Goal: Book appointment/travel/reservation

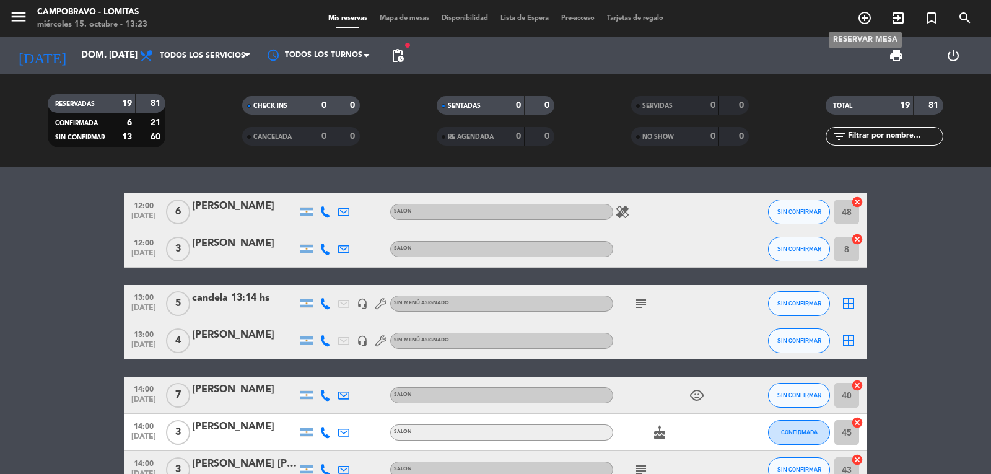
click at [859, 26] on span "add_circle_outline" at bounding box center [864, 17] width 33 height 21
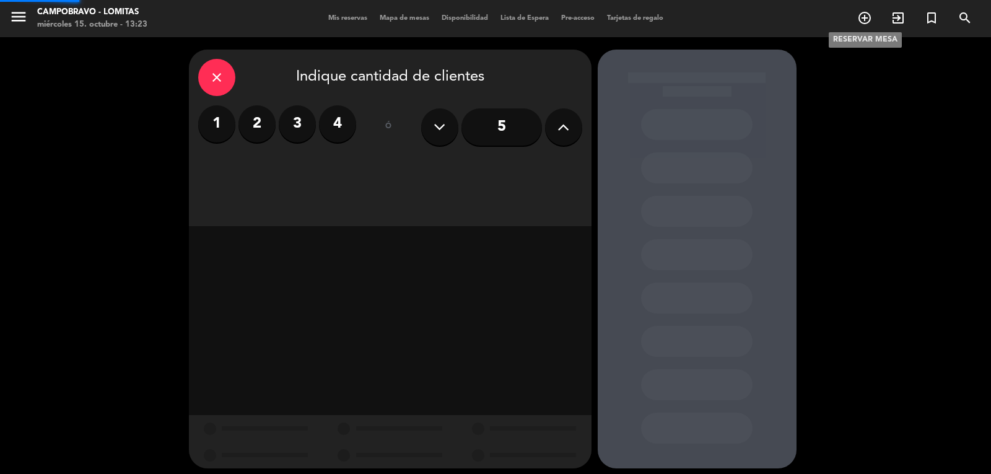
click at [866, 19] on icon "add_circle_outline" at bounding box center [865, 18] width 15 height 15
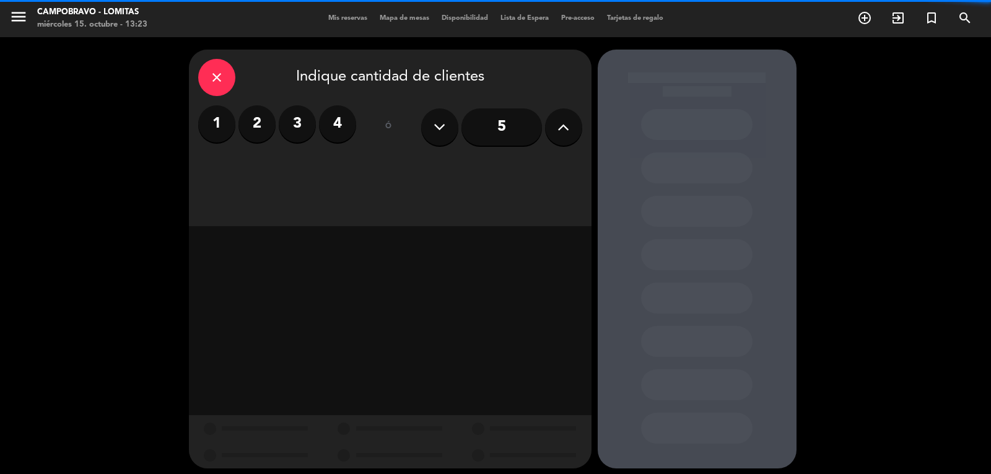
click at [558, 123] on icon at bounding box center [564, 127] width 12 height 19
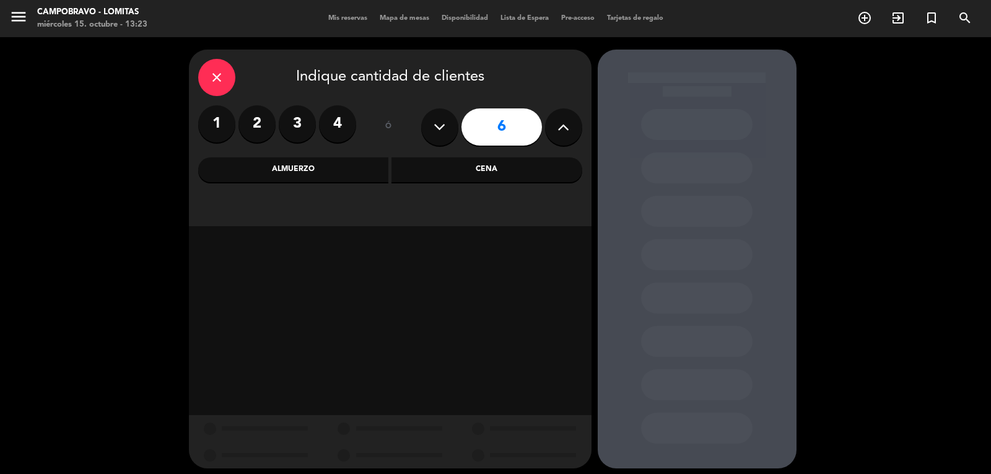
click at [558, 123] on icon at bounding box center [564, 127] width 12 height 19
click at [441, 122] on icon at bounding box center [440, 127] width 12 height 19
type input "8"
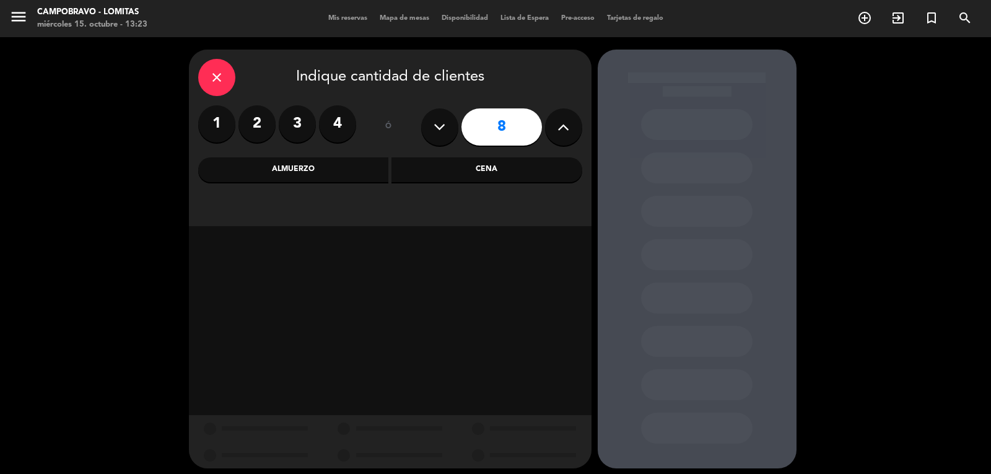
click at [218, 74] on icon "close" at bounding box center [216, 77] width 15 height 15
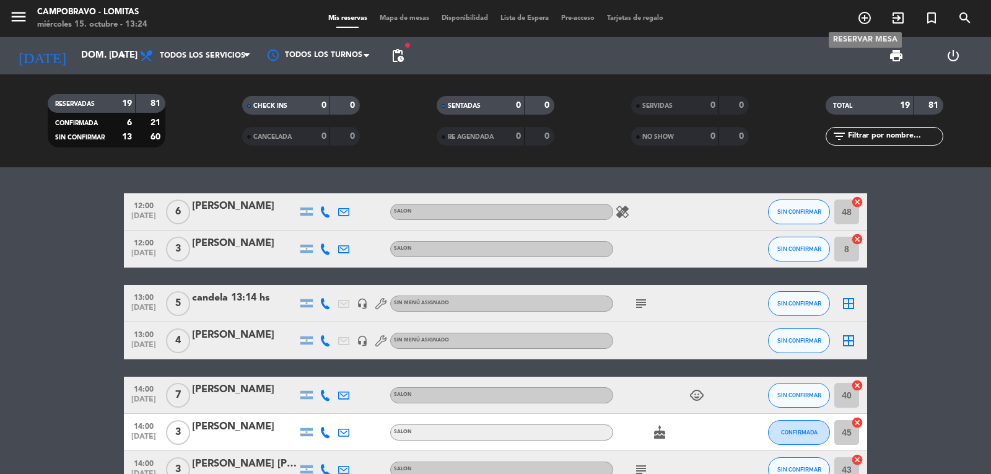
click at [861, 26] on span "add_circle_outline" at bounding box center [864, 17] width 33 height 21
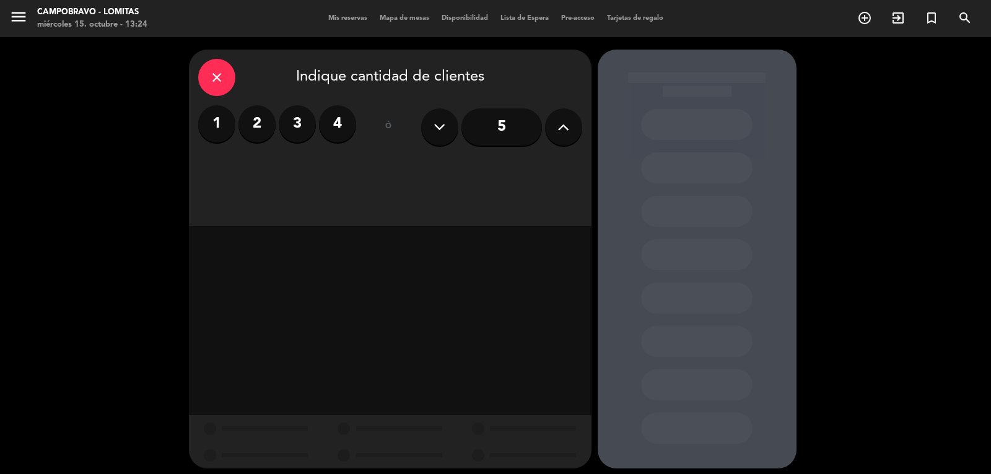
click at [559, 123] on icon at bounding box center [564, 127] width 12 height 19
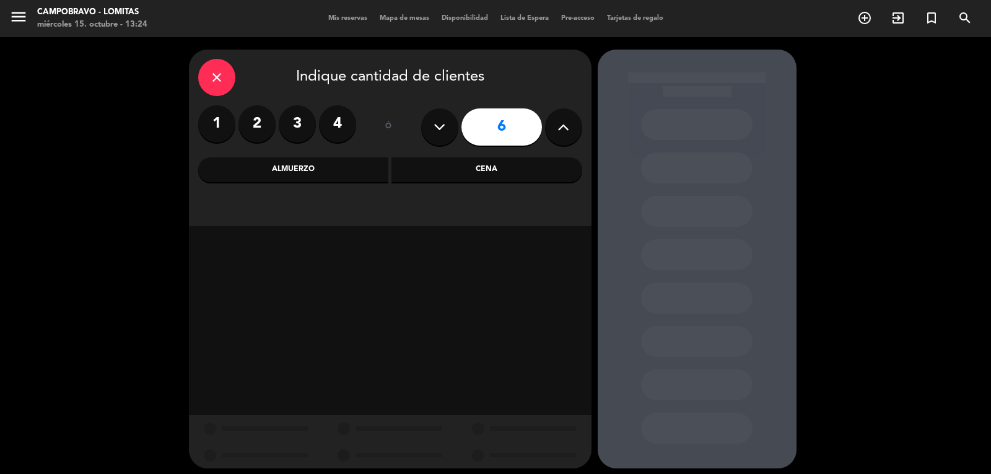
click at [558, 123] on icon at bounding box center [564, 127] width 12 height 19
type input "8"
click at [359, 166] on div "Almuerzo" at bounding box center [293, 169] width 191 height 25
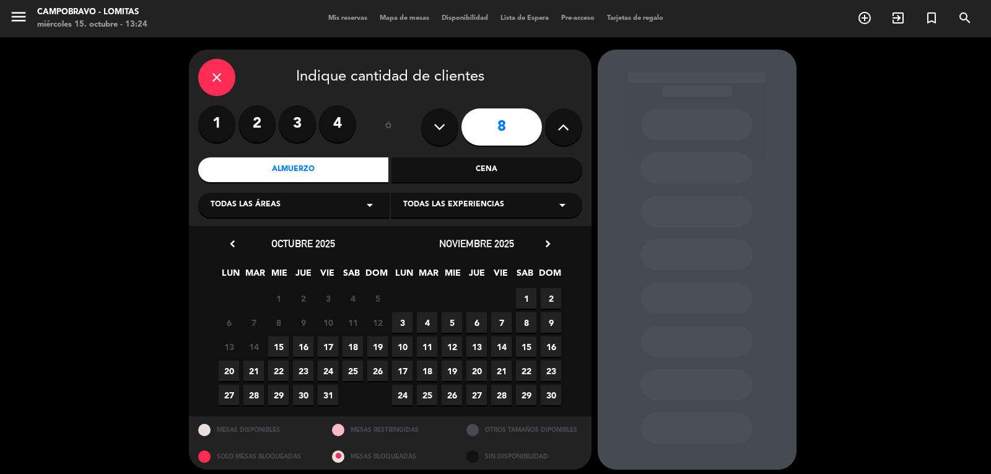
click at [375, 339] on span "19" at bounding box center [377, 346] width 20 height 20
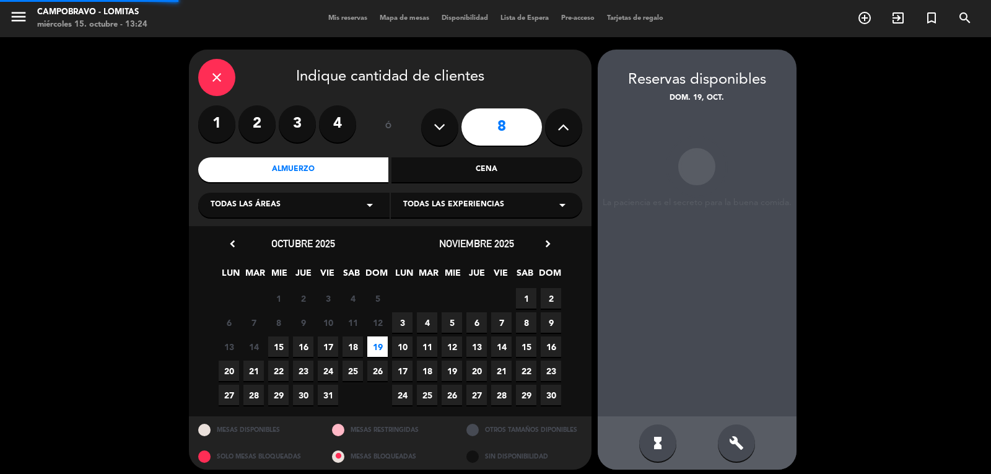
scroll to position [7, 0]
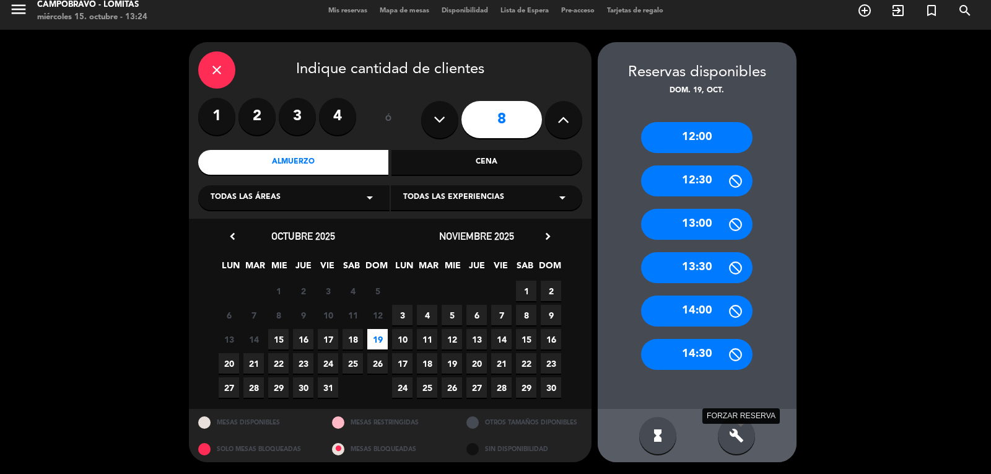
click at [739, 435] on icon "build" at bounding box center [736, 435] width 15 height 15
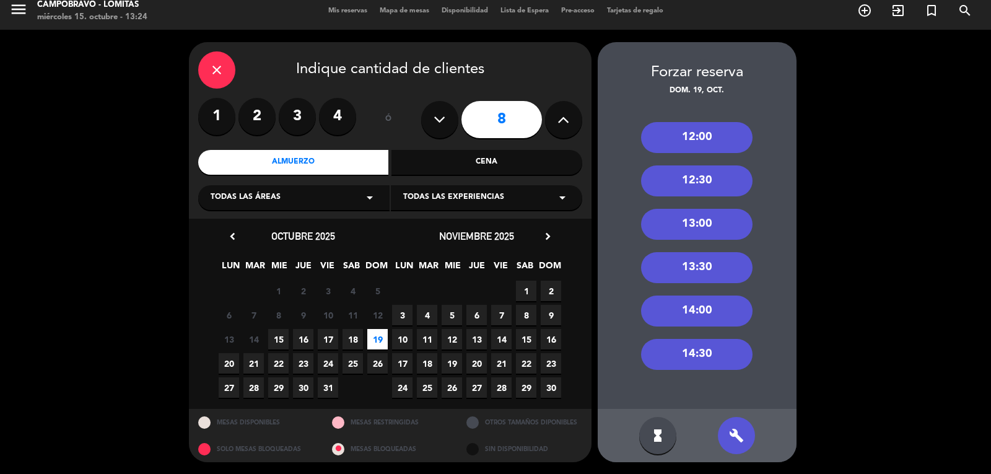
click at [680, 134] on div "12:00" at bounding box center [697, 137] width 112 height 31
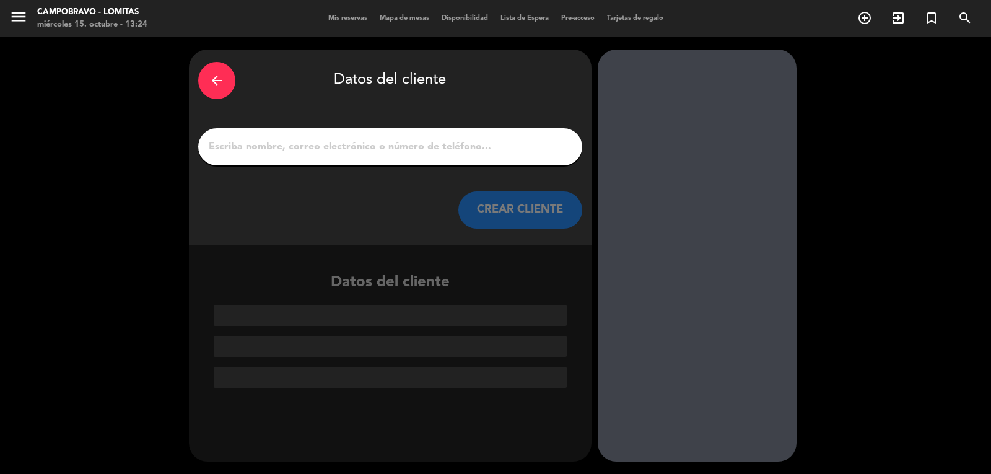
scroll to position [0, 0]
click at [332, 154] on input "1" at bounding box center [391, 146] width 366 height 17
click at [343, 140] on input "1" at bounding box center [391, 146] width 366 height 17
click at [278, 146] on input "1" at bounding box center [391, 146] width 366 height 17
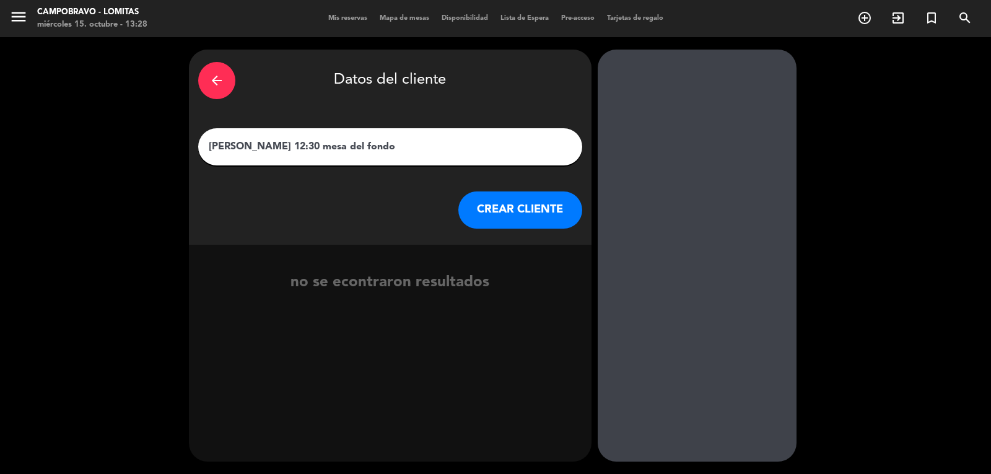
click at [237, 149] on input "[PERSON_NAME] 12:30 mesa del fondo" at bounding box center [391, 146] width 366 height 17
click at [235, 149] on input "[PERSON_NAME] 12:30 mesa del fondo" at bounding box center [391, 146] width 366 height 17
type input "[PERSON_NAME] y [PERSON_NAME] 12:30 mesa del fondo"
click at [491, 202] on button "CREAR CLIENTE" at bounding box center [521, 209] width 124 height 37
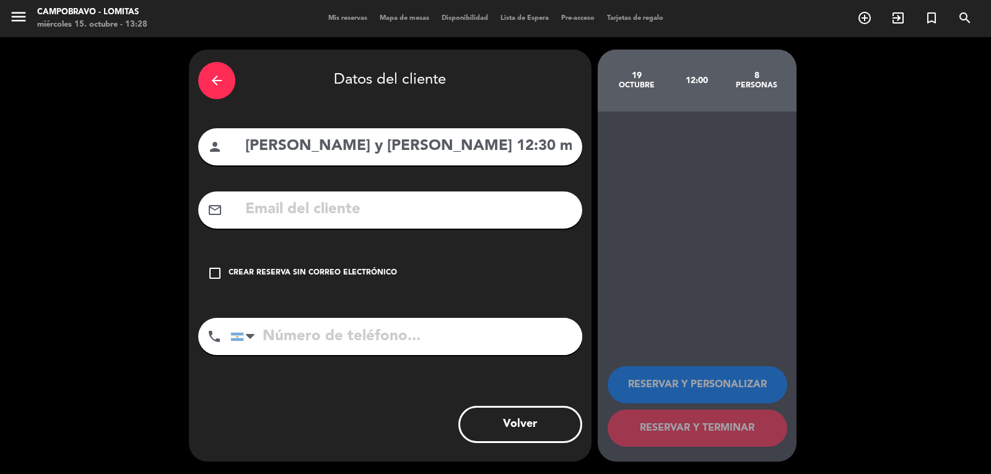
click at [261, 273] on div "Crear reserva sin correo electrónico" at bounding box center [313, 273] width 169 height 12
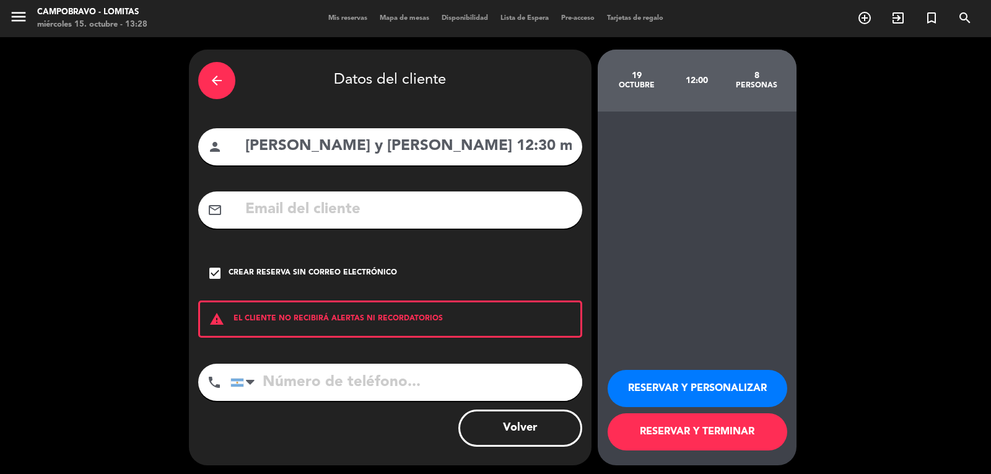
click at [279, 382] on input "tel" at bounding box center [407, 382] width 352 height 37
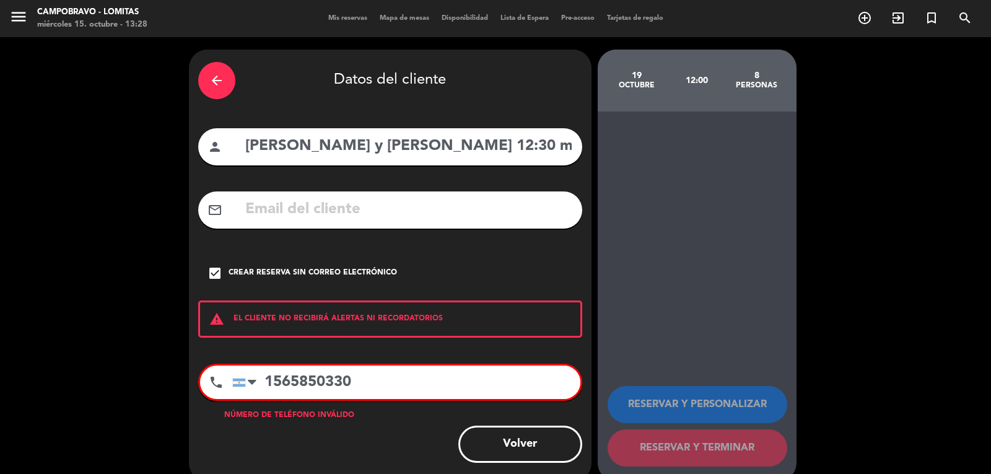
click at [284, 378] on input "1565850330" at bounding box center [406, 382] width 348 height 33
click at [374, 378] on input "1565850330" at bounding box center [406, 382] width 348 height 33
click at [279, 384] on input "1565850330" at bounding box center [406, 382] width 348 height 33
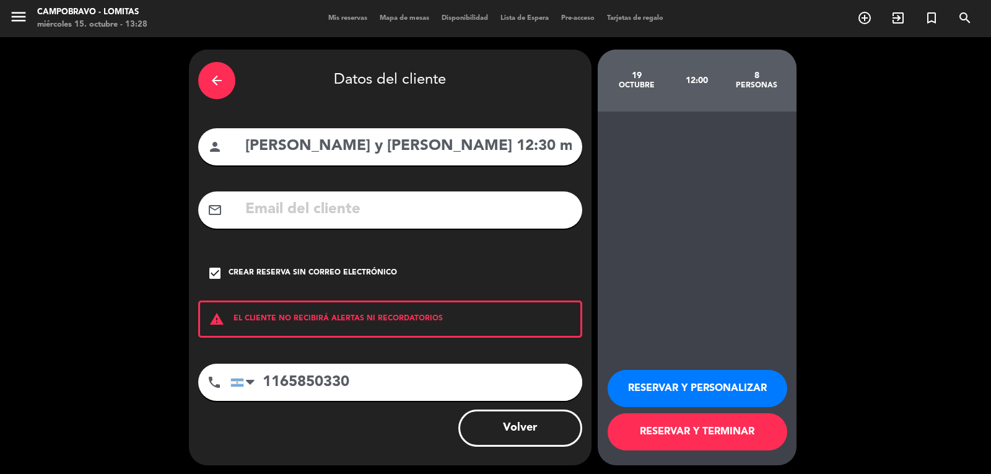
type input "1165850330"
click at [653, 434] on button "RESERVAR Y TERMINAR" at bounding box center [698, 431] width 180 height 37
